Goal: Task Accomplishment & Management: Use online tool/utility

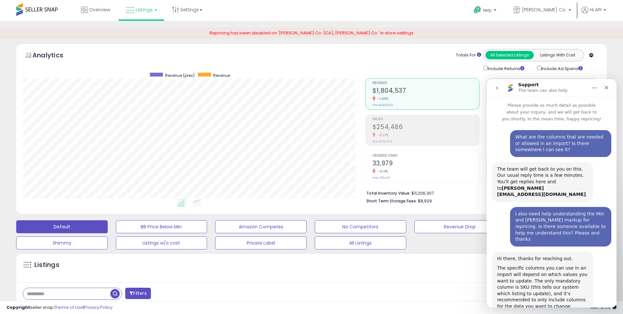
scroll to position [1290, 0]
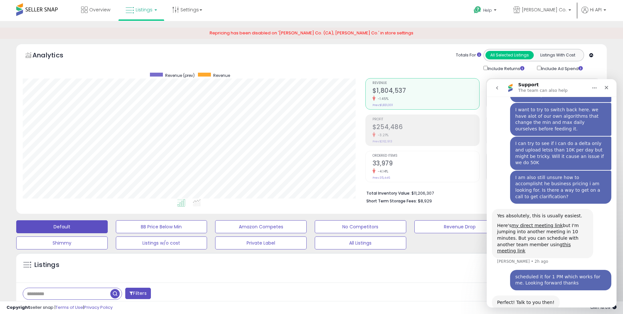
click at [421, 265] on div "Listings" at bounding box center [311, 269] width 590 height 22
click at [605, 86] on icon "Close" at bounding box center [605, 87] width 5 height 5
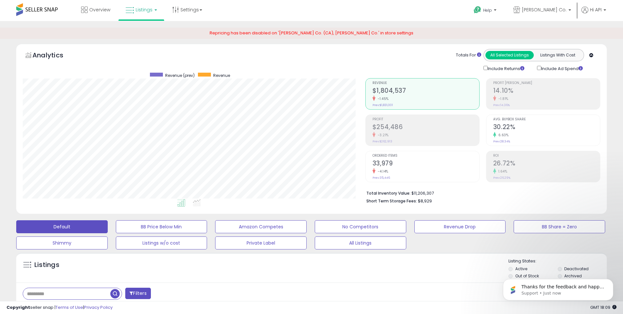
scroll to position [1340, 0]
click at [453, 280] on div "Listings Active" at bounding box center [311, 268] width 590 height 30
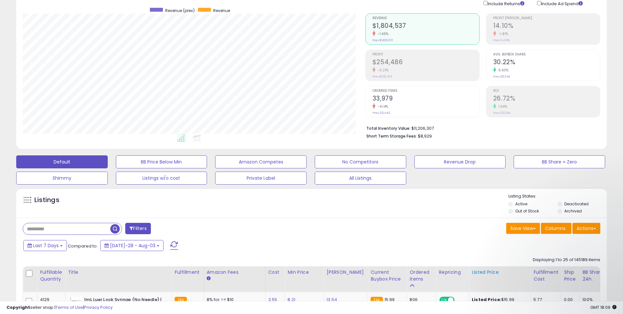
scroll to position [68, 0]
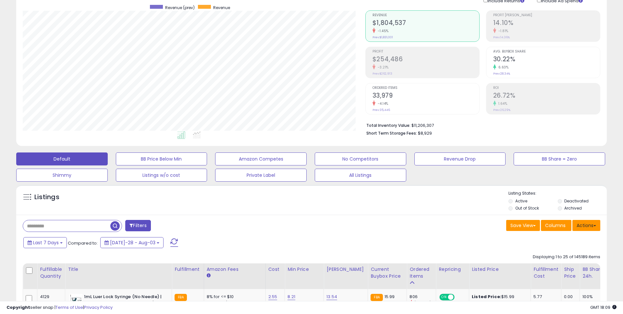
click at [584, 228] on button "Actions" at bounding box center [586, 225] width 28 height 11
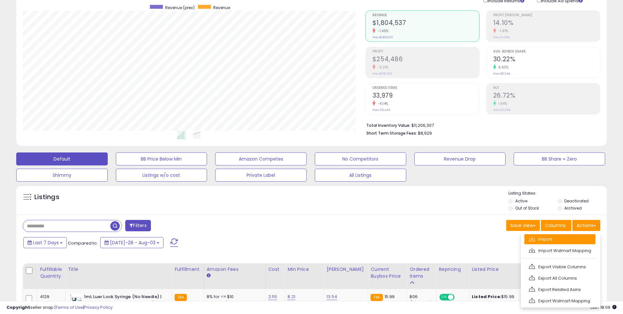
click at [546, 239] on link "Import" at bounding box center [559, 239] width 71 height 10
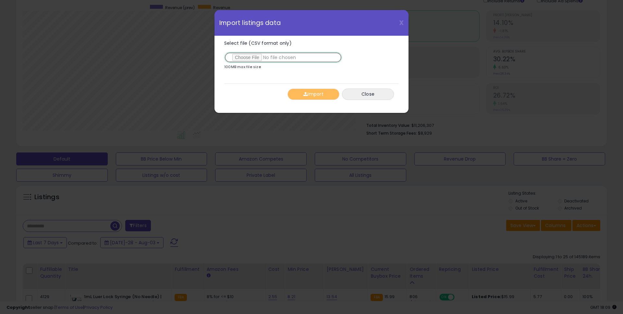
click at [253, 57] on input "Select file (CSV format only)" at bounding box center [283, 57] width 118 height 11
type input "**********"
click at [313, 93] on button "Import" at bounding box center [313, 94] width 52 height 11
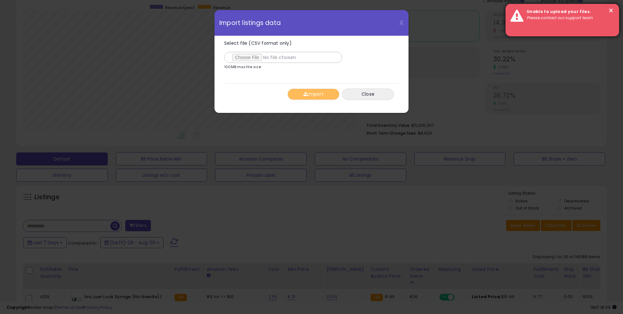
click at [566, 17] on em "Please contact our support team" at bounding box center [559, 18] width 66 height 6
click at [608, 11] on button "×" at bounding box center [610, 10] width 5 height 8
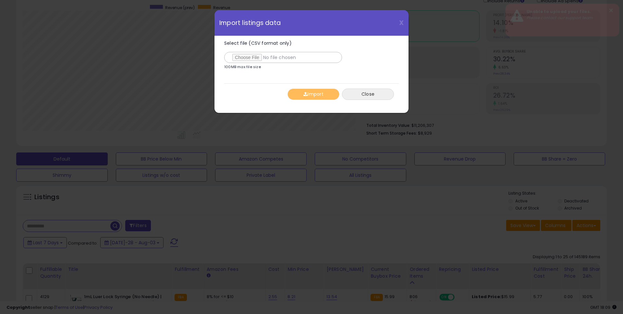
click at [360, 97] on button "Close" at bounding box center [368, 94] width 52 height 11
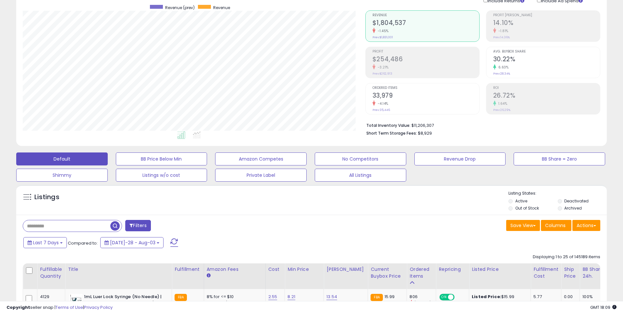
scroll to position [0, 0]
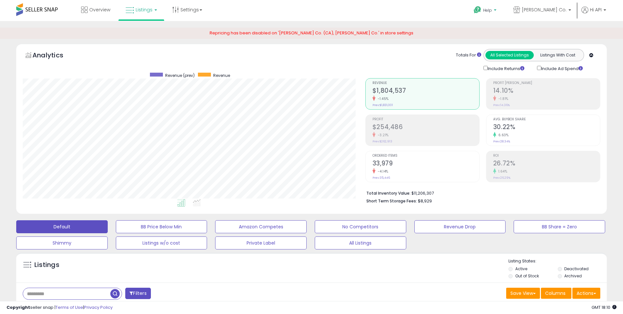
click at [496, 11] on b at bounding box center [494, 11] width 3 height 5
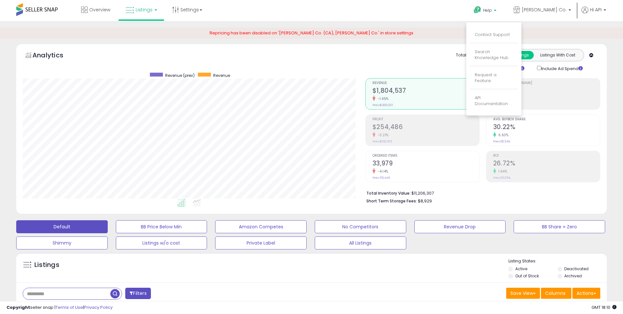
click at [499, 33] on link "Contact Support" at bounding box center [491, 34] width 35 height 6
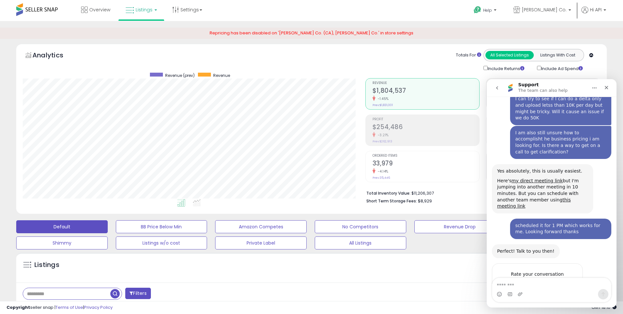
scroll to position [1378, 0]
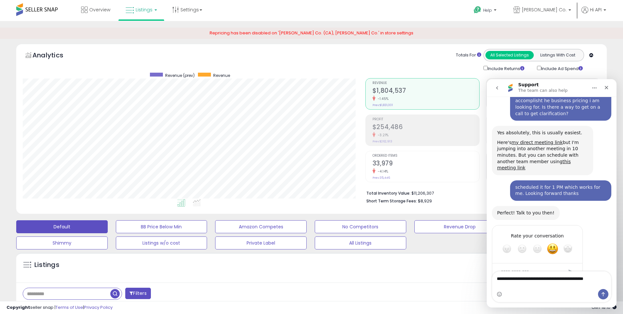
type textarea "**********"
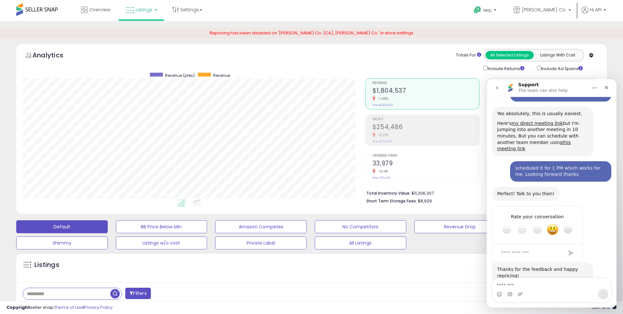
scroll to position [1399, 0]
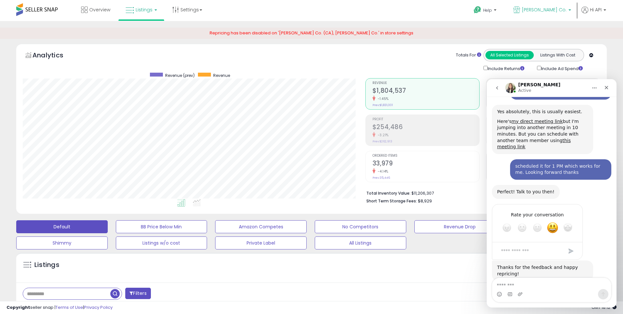
click at [542, 13] on p "[PERSON_NAME] Co." at bounding box center [542, 10] width 58 height 8
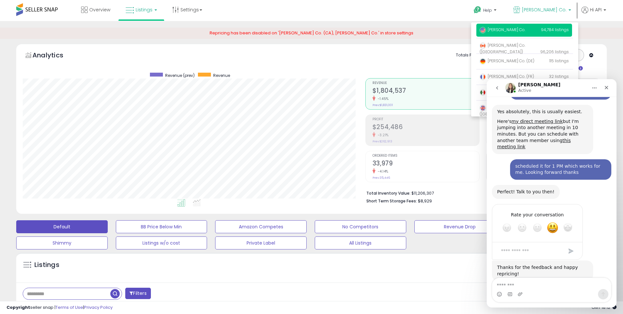
click at [415, 19] on div "Help Contact Support Search Knowledge Hub Request a Feature Hi API" at bounding box center [510, 14] width 206 height 28
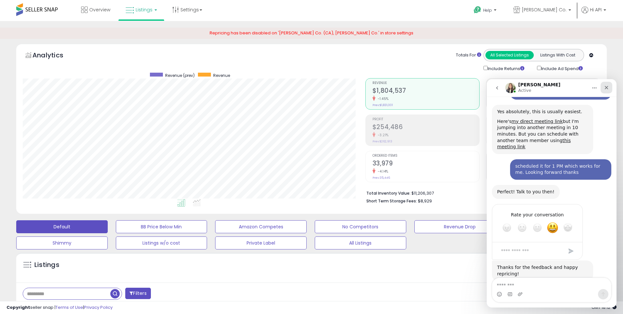
click at [609, 86] on div "Close" at bounding box center [606, 88] width 12 height 12
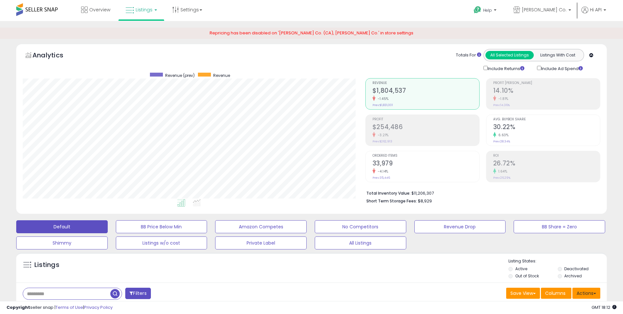
click at [591, 294] on button "Actions" at bounding box center [586, 293] width 28 height 11
click at [578, 293] on button "Actions" at bounding box center [586, 293] width 28 height 11
click at [564, 310] on link "Import" at bounding box center [559, 307] width 71 height 10
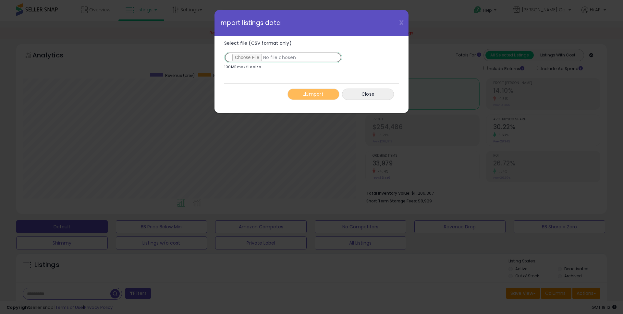
click at [251, 55] on input "Select file (CSV format only)" at bounding box center [283, 57] width 118 height 11
type input "**********"
click at [314, 96] on button "Import" at bounding box center [313, 94] width 52 height 11
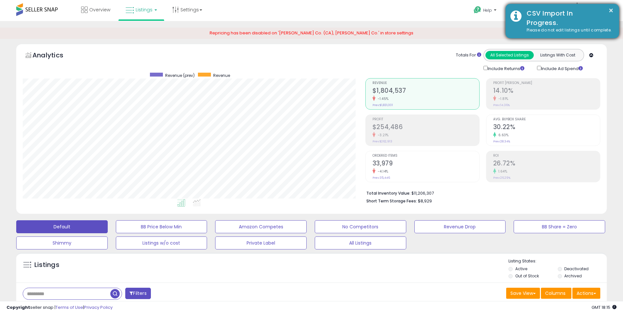
click at [542, 19] on div "CSV Import In Progress." at bounding box center [567, 18] width 92 height 18
click at [546, 26] on div "CSV Import In Progress." at bounding box center [567, 18] width 92 height 18
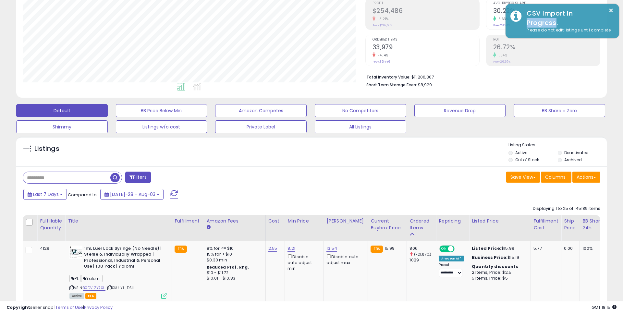
scroll to position [0, 0]
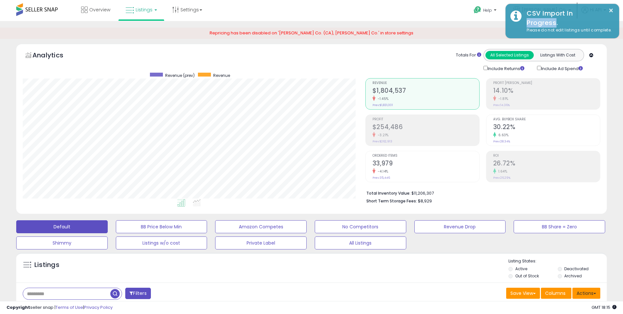
click at [587, 292] on button "Actions" at bounding box center [586, 293] width 28 height 11
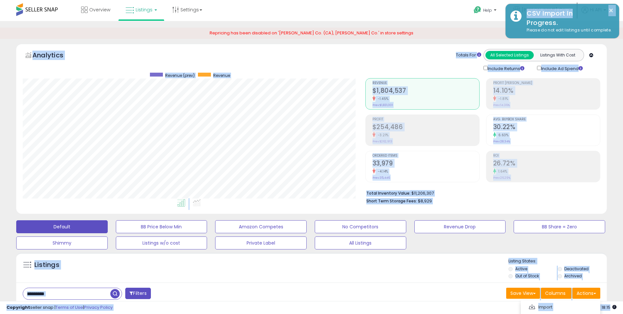
drag, startPoint x: 586, startPoint y: 11, endPoint x: 441, endPoint y: 37, distance: 147.0
click at [441, 37] on body "Unable to login Retrieving listings data.. has not yet accepted the Terms of Us…" at bounding box center [311, 157] width 623 height 314
click at [369, 58] on div "Totals For All Selected Listings Listings With Cost Include Returns Include Ad …" at bounding box center [480, 60] width 230 height 23
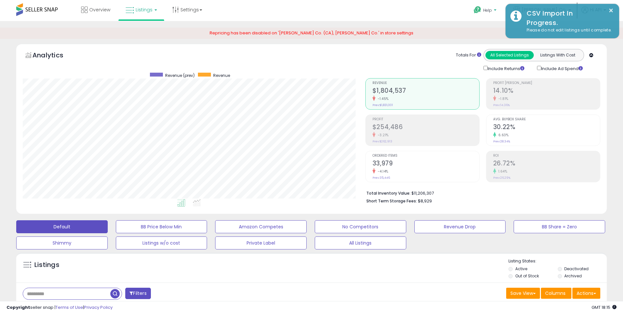
click at [488, 10] on p "Help" at bounding box center [485, 10] width 25 height 7
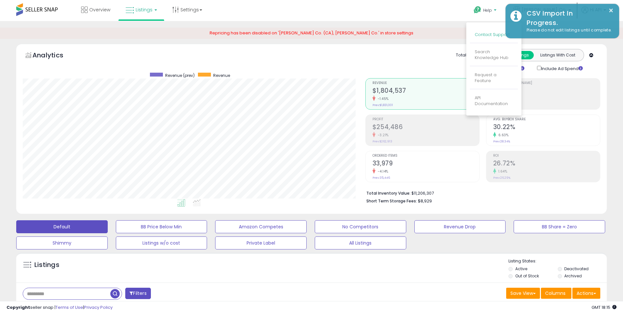
click at [489, 33] on link "Contact Support" at bounding box center [491, 34] width 35 height 6
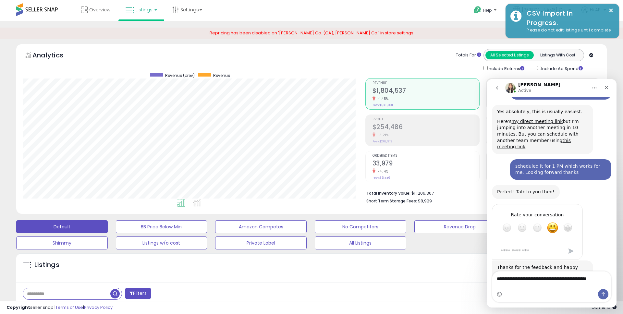
scroll to position [1406, 0]
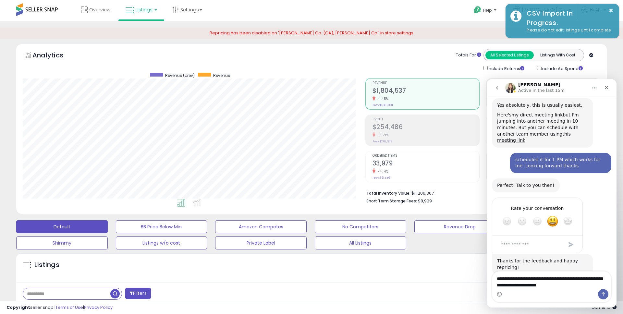
type textarea "**********"
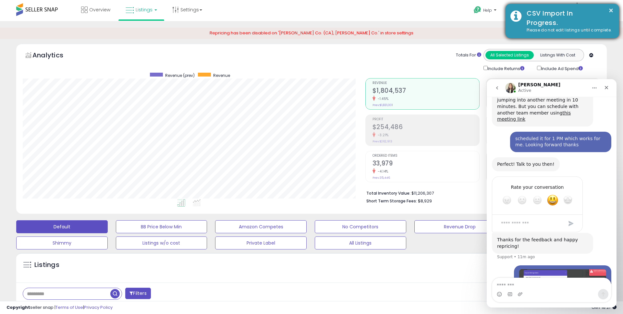
click at [560, 30] on div "Please do not edit listings until complete." at bounding box center [567, 30] width 92 height 6
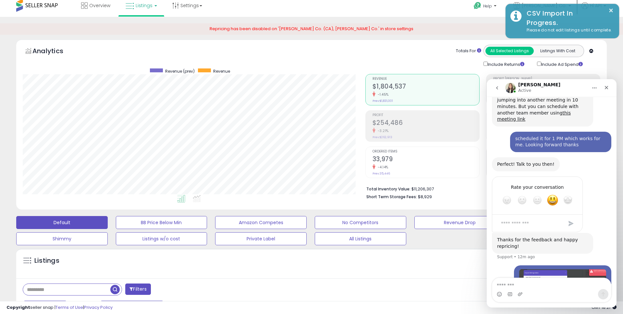
scroll to position [6, 0]
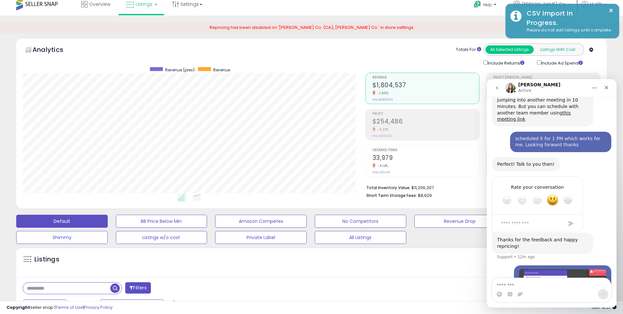
click at [550, 51] on button "Listings With Cost" at bounding box center [557, 49] width 48 height 8
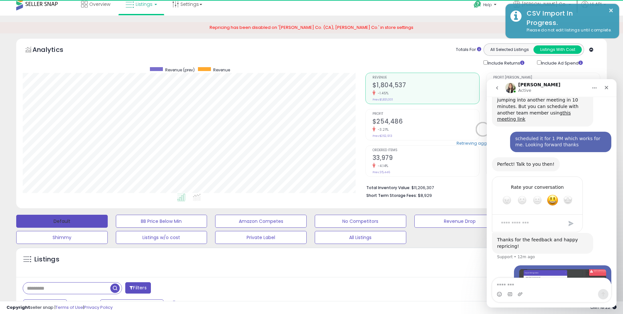
scroll to position [133, 342]
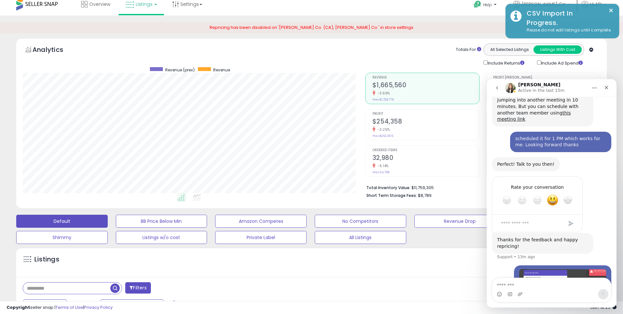
click at [498, 88] on icon "go back" at bounding box center [496, 87] width 5 height 5
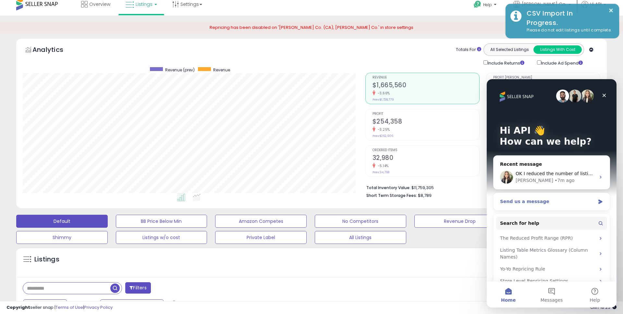
click at [525, 202] on div "Send us a message" at bounding box center [547, 201] width 95 height 7
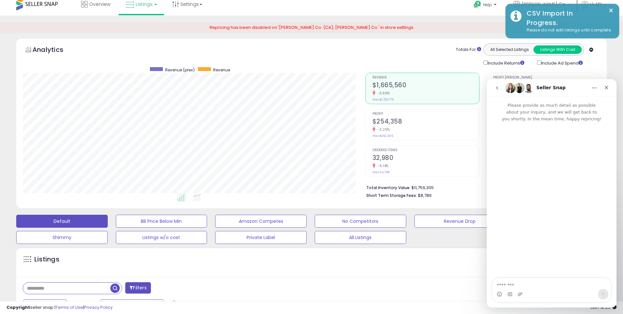
click at [517, 107] on p "Please provide as much detail as possible about your inquiry, and we will get b…" at bounding box center [551, 110] width 130 height 26
click at [513, 284] on textarea "Message…" at bounding box center [551, 283] width 119 height 11
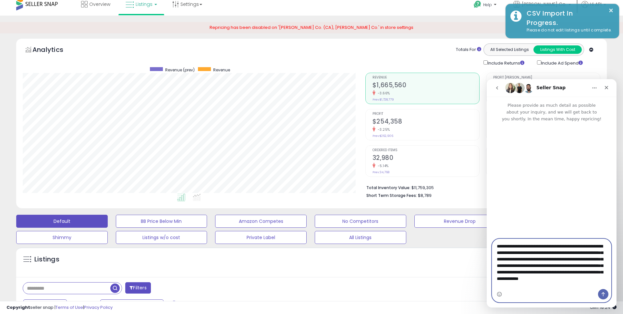
type textarea "**********"
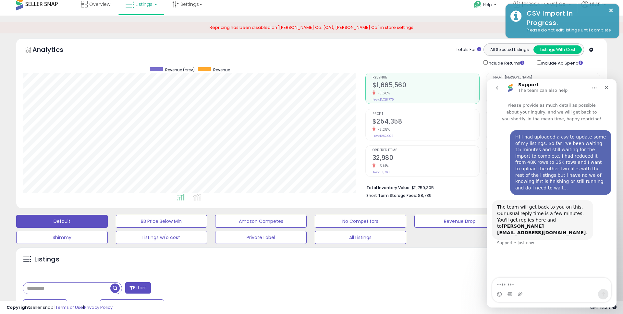
click at [517, 208] on div "The team will get back to you on this. Our usual reply time is a few minutes. Y…" at bounding box center [542, 220] width 91 height 32
click at [518, 215] on div "The team will get back to you on this. Our usual reply time is a few minutes. Y…" at bounding box center [542, 220] width 91 height 32
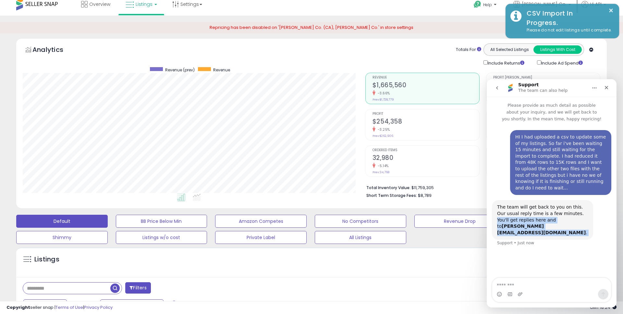
click at [518, 215] on div "The team will get back to you on this. Our usual reply time is a few minutes. Y…" at bounding box center [542, 220] width 91 height 32
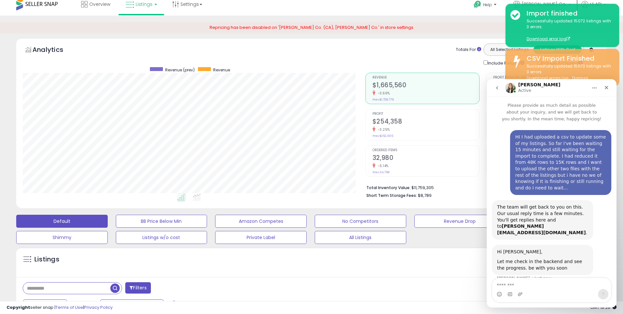
click at [519, 258] on div "Let me check in the backend and see the progress. be with you soon" at bounding box center [542, 264] width 91 height 13
click at [498, 287] on textarea "Message…" at bounding box center [551, 283] width 119 height 11
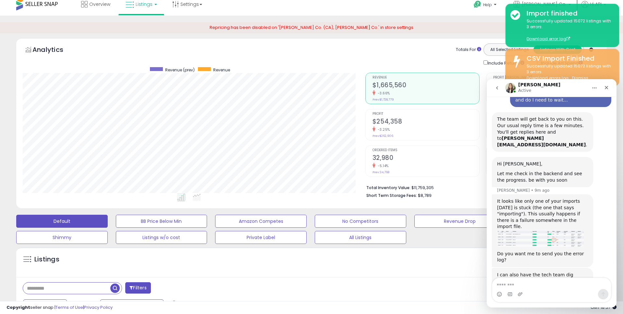
scroll to position [93, 0]
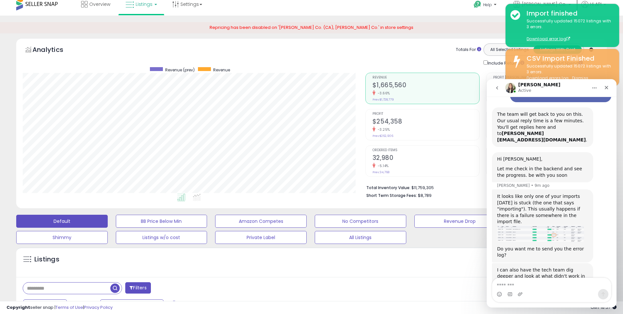
click at [516, 267] on div "I can also have the tech team dig deeper and look at what didn't work in the fi…" at bounding box center [542, 276] width 91 height 19
click at [504, 284] on textarea "Message…" at bounding box center [551, 283] width 119 height 11
type textarea "**********"
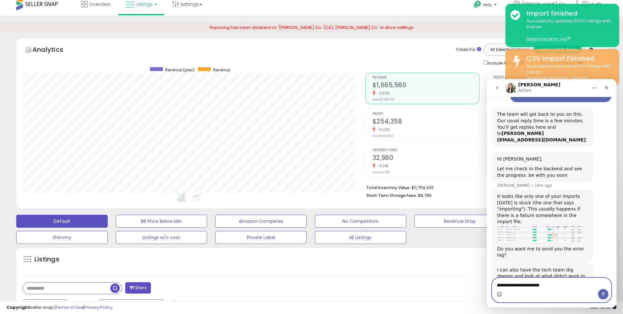
type textarea "**********"
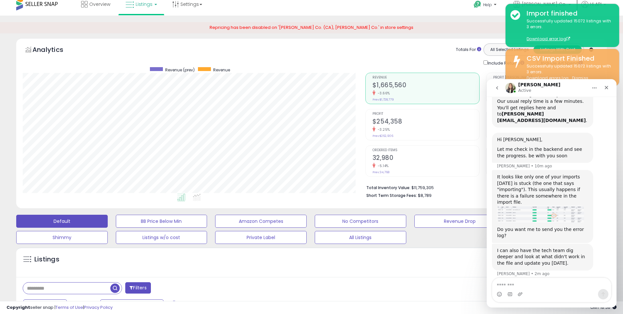
click at [414, 276] on div "Listings Active" at bounding box center [311, 262] width 590 height 30
click at [608, 90] on div "Close" at bounding box center [606, 88] width 12 height 12
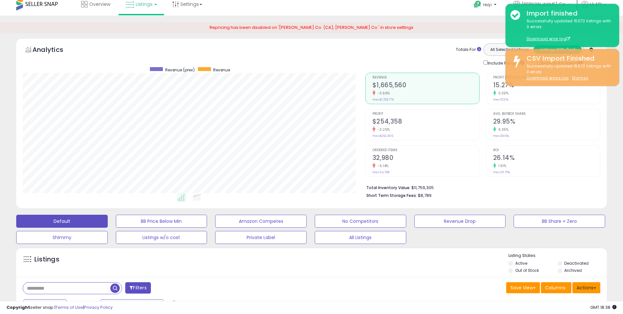
click at [584, 287] on button "Actions" at bounding box center [586, 287] width 28 height 11
click at [554, 303] on link "Import" at bounding box center [559, 301] width 71 height 10
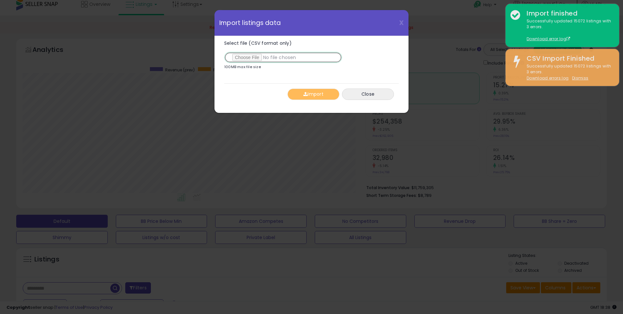
click at [249, 57] on input "Select file (CSV format only)" at bounding box center [283, 57] width 118 height 11
type input "**********"
click at [315, 93] on button "Import" at bounding box center [313, 94] width 52 height 11
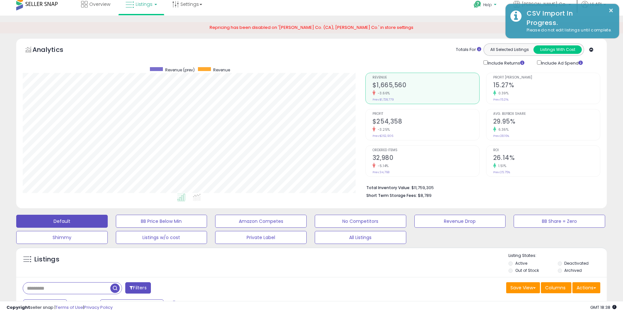
click at [490, 6] on span "Help" at bounding box center [487, 5] width 9 height 6
click at [488, 31] on link "Contact Support" at bounding box center [491, 29] width 35 height 6
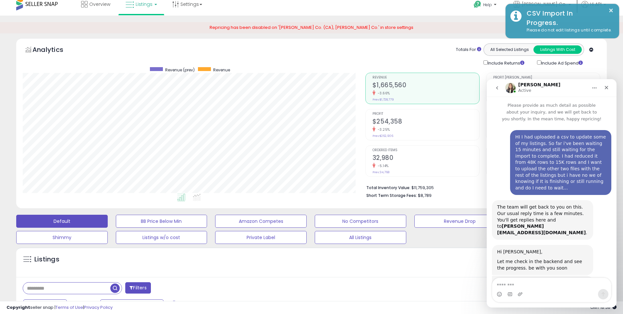
scroll to position [106, 0]
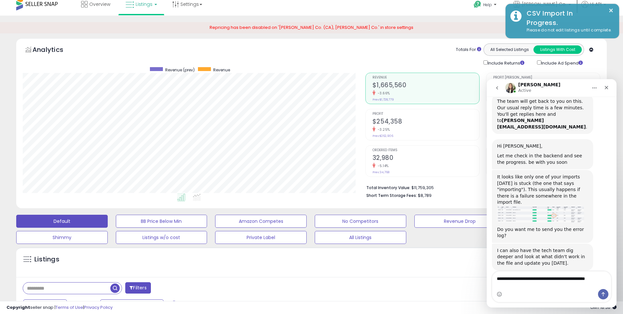
type textarea "**********"
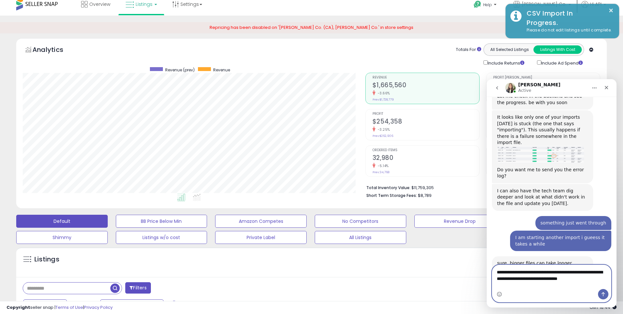
scroll to position [172, 0]
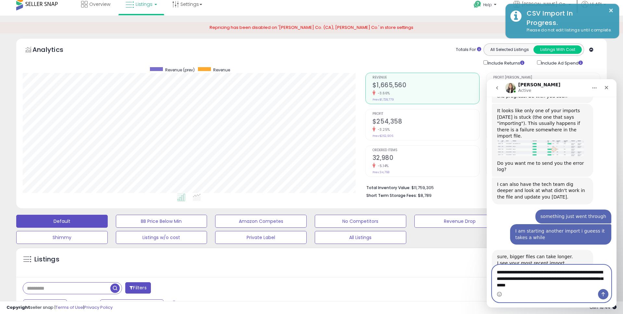
type textarea "**********"
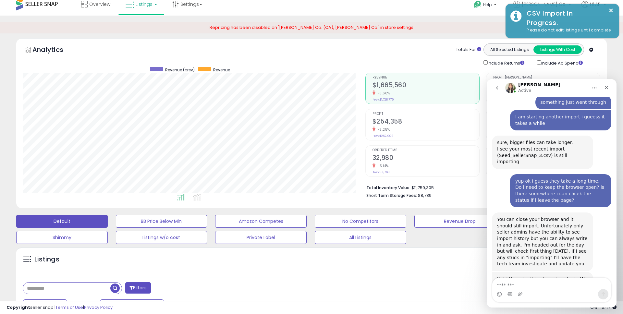
scroll to position [289, 0]
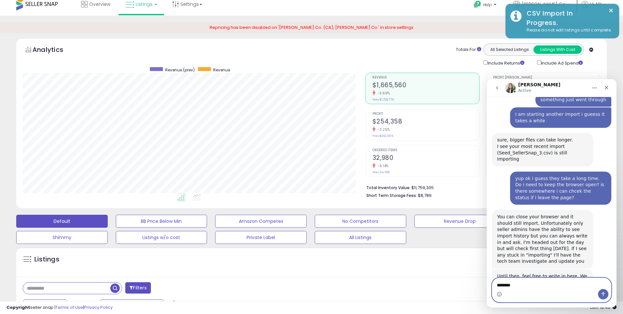
type textarea "*********"
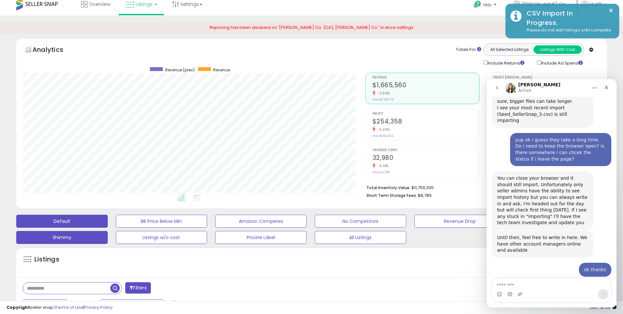
scroll to position [327, 0]
